Goal: Task Accomplishment & Management: Use online tool/utility

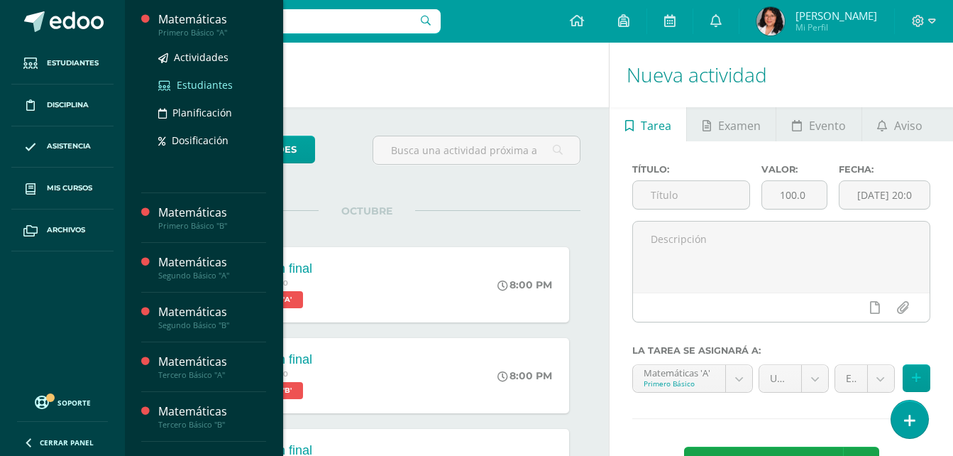
click at [204, 89] on span "Estudiantes" at bounding box center [205, 84] width 56 height 13
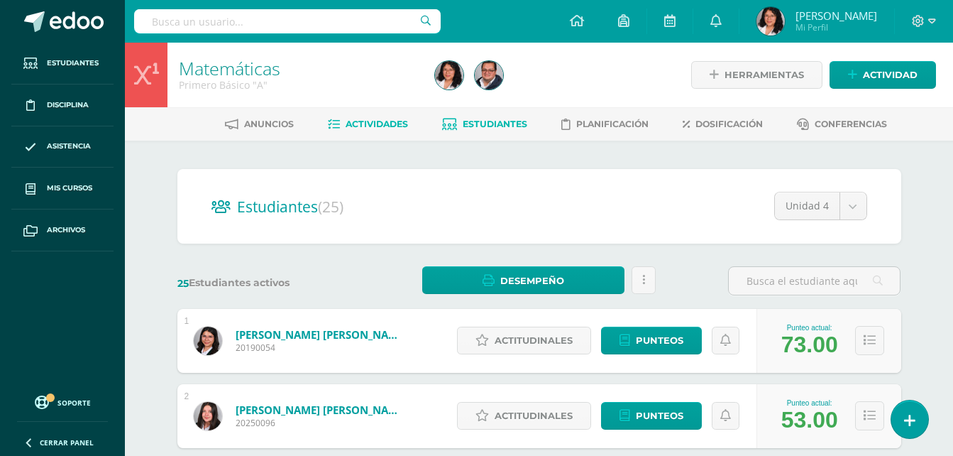
click at [388, 119] on span "Actividades" at bounding box center [377, 124] width 62 height 11
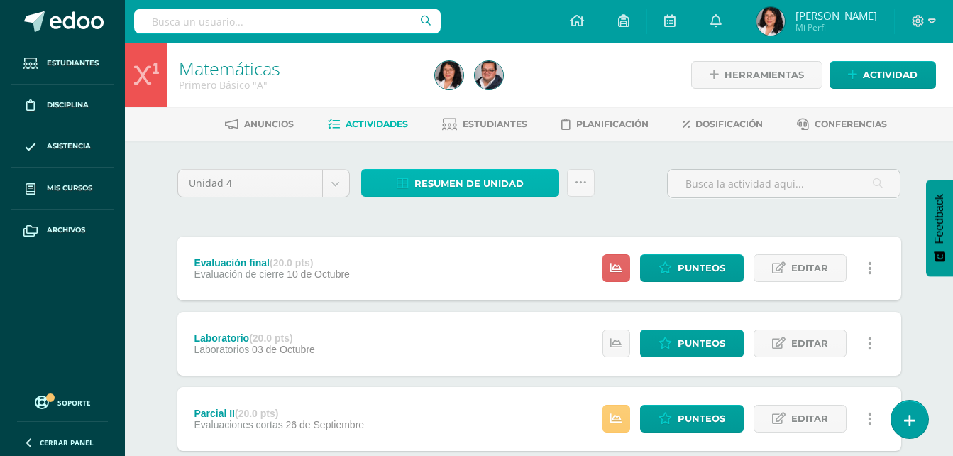
click at [419, 181] on span "Resumen de unidad" at bounding box center [469, 183] width 109 height 26
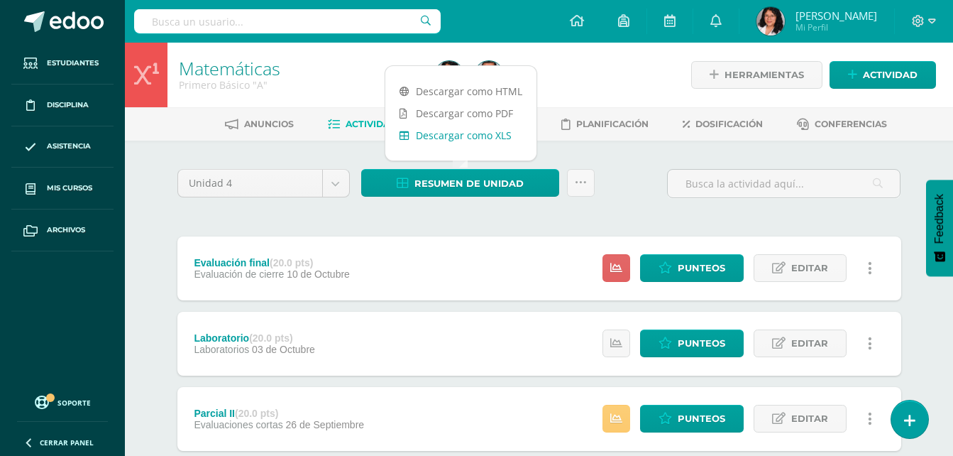
click at [445, 129] on link "Descargar como XLS" at bounding box center [460, 135] width 151 height 22
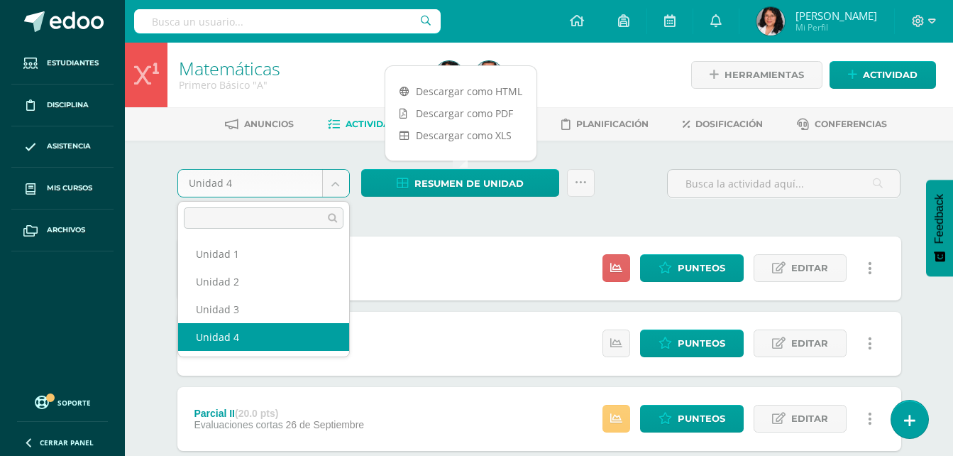
click at [334, 185] on body "Estudiantes Disciplina Asistencia Mis cursos Archivos Soporte Ayuda Reportar un…" at bounding box center [476, 385] width 953 height 771
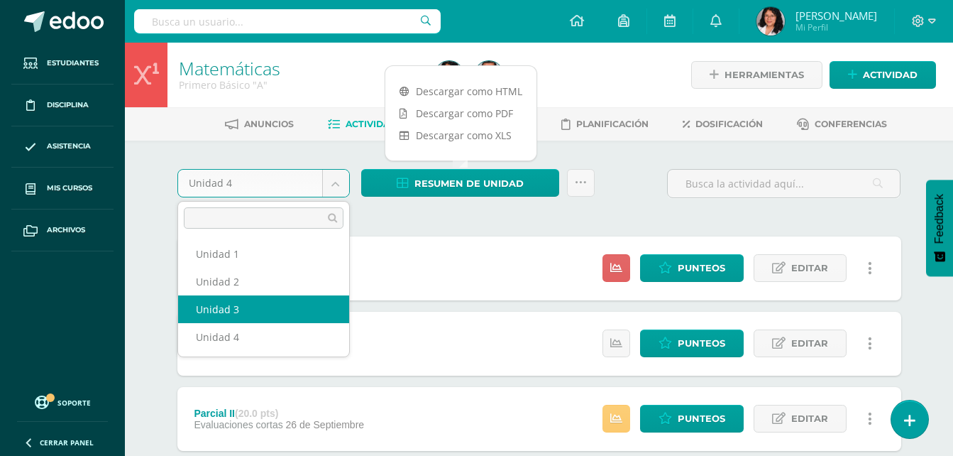
select select "Unidad 3"
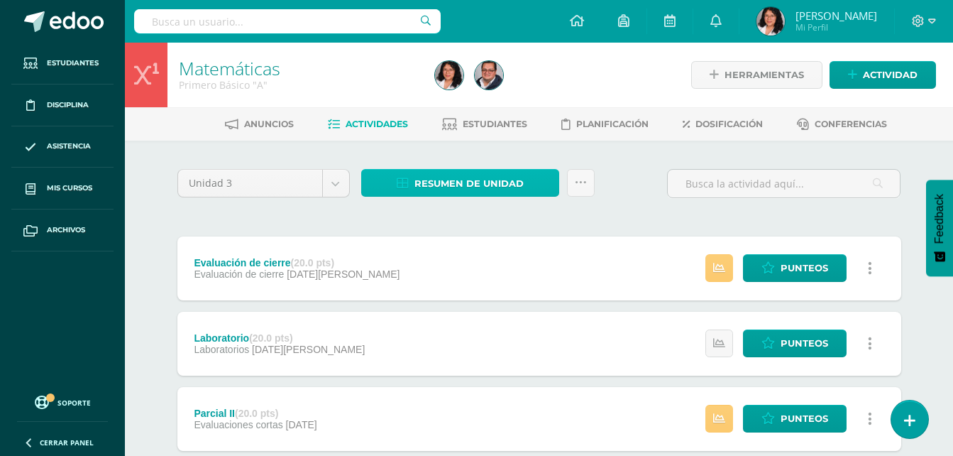
click at [503, 183] on span "Resumen de unidad" at bounding box center [469, 183] width 109 height 26
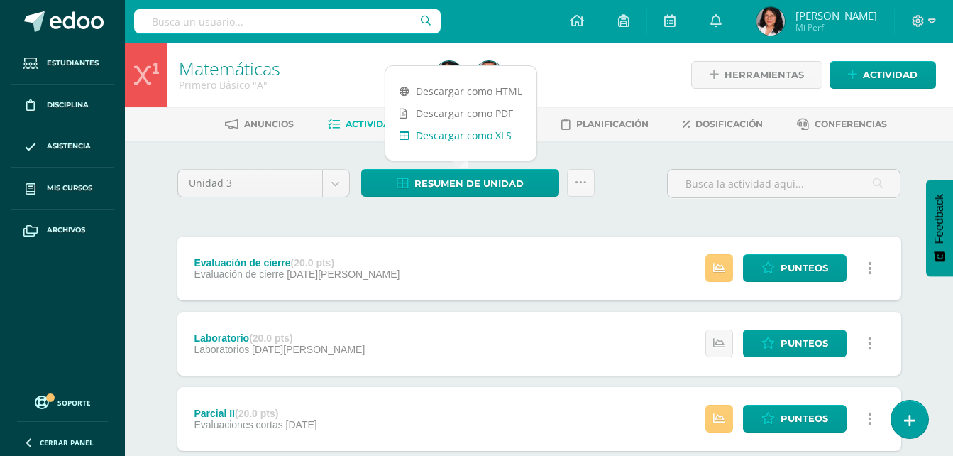
click at [456, 137] on link "Descargar como XLS" at bounding box center [460, 135] width 151 height 22
click at [335, 182] on body "Estudiantes Disciplina Asistencia Mis cursos Archivos Soporte Ayuda Reportar un…" at bounding box center [476, 385] width 953 height 771
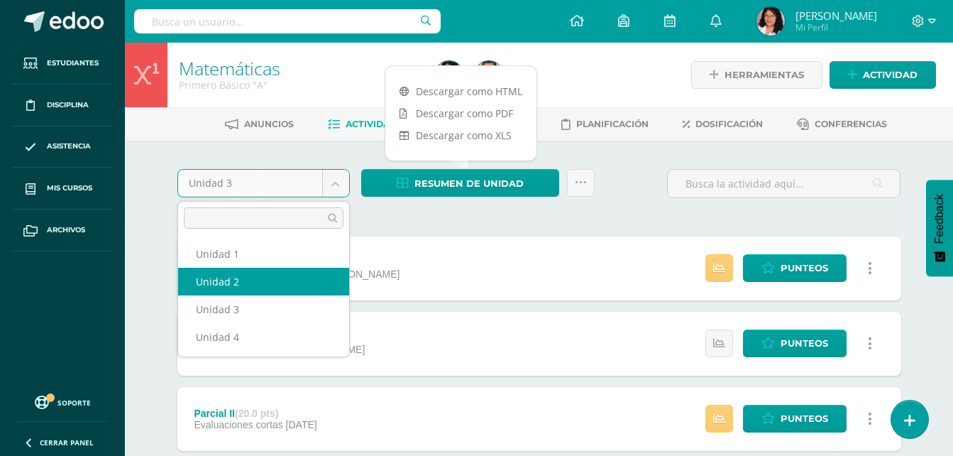
select select "Unidad 2"
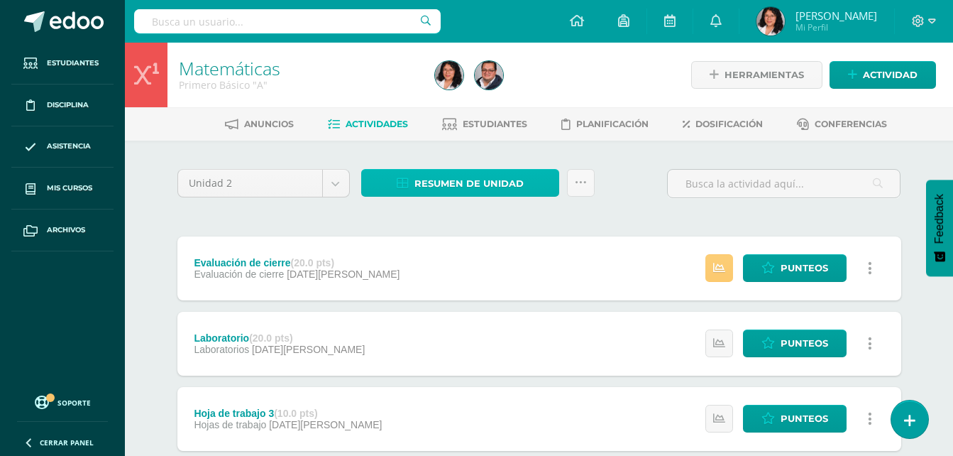
click at [452, 180] on span "Resumen de unidad" at bounding box center [469, 183] width 109 height 26
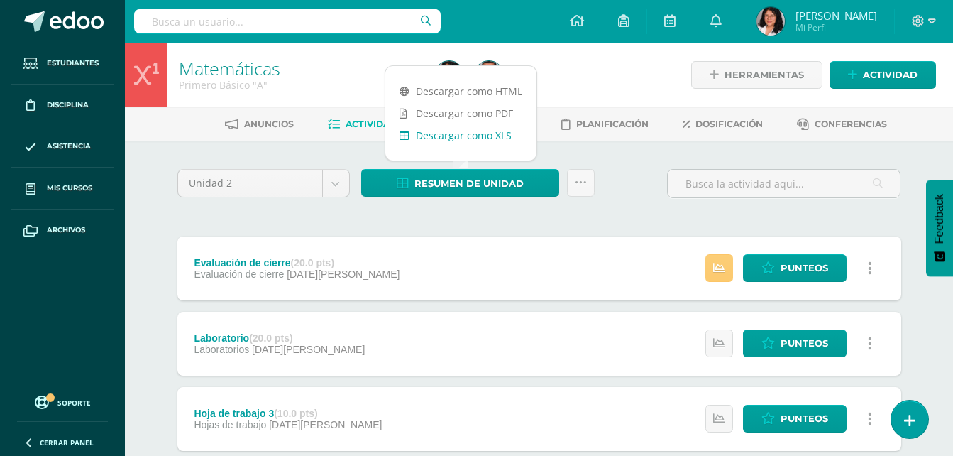
click at [463, 130] on link "Descargar como XLS" at bounding box center [460, 135] width 151 height 22
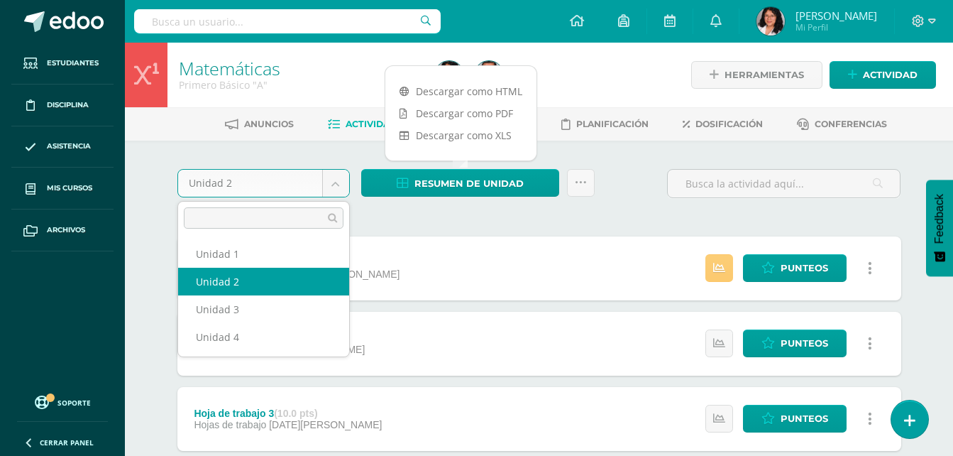
click at [336, 180] on body "Estudiantes Disciplina Asistencia Mis cursos Archivos Soporte Ayuda Reportar un…" at bounding box center [476, 423] width 953 height 846
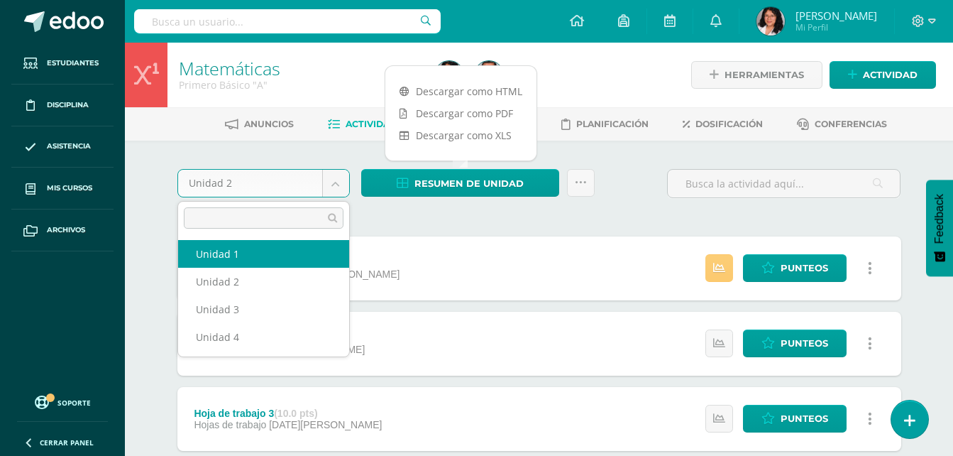
select select "Unidad 1"
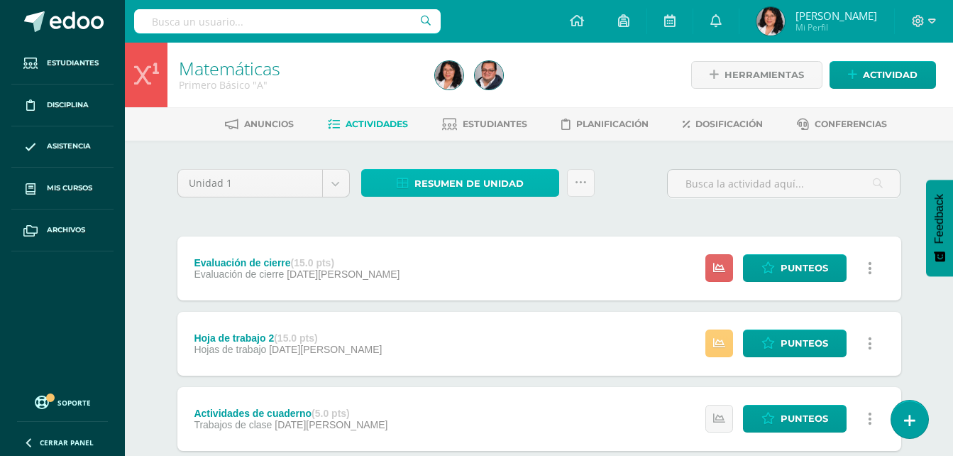
click at [466, 187] on span "Resumen de unidad" at bounding box center [469, 183] width 109 height 26
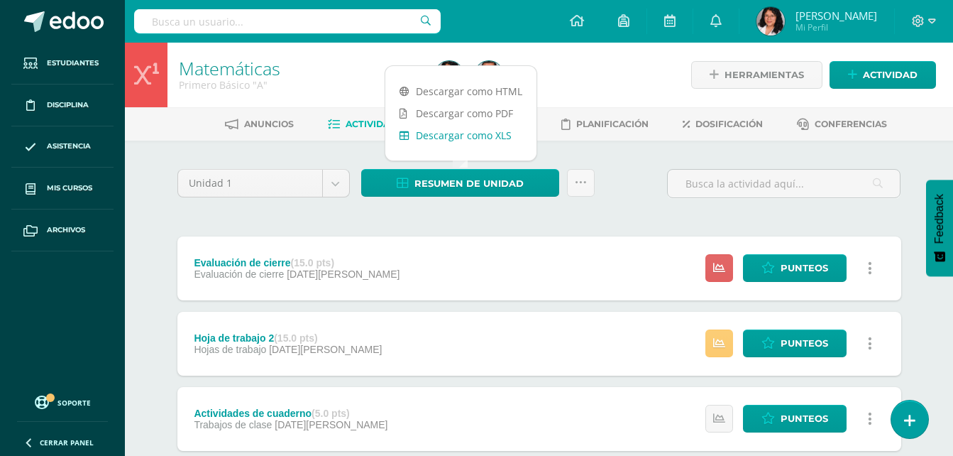
click at [441, 134] on link "Descargar como XLS" at bounding box center [460, 135] width 151 height 22
